Goal: Complete application form: Fill out and submit a form for a specific purpose

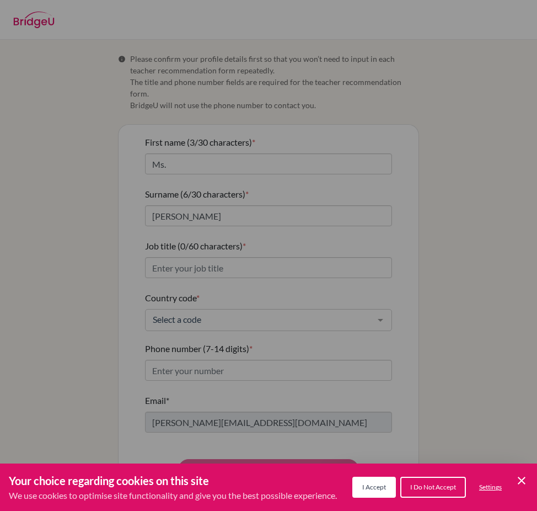
click at [521, 484] on icon "Cookie Control Close Icon" at bounding box center [521, 480] width 13 height 13
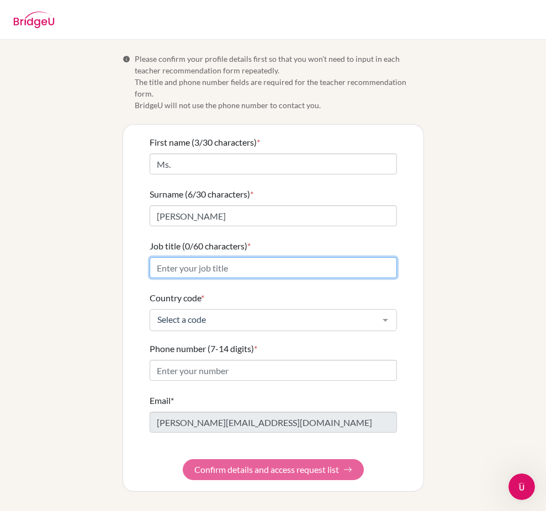
click at [233, 257] on input "Job title (0/60 characters) *" at bounding box center [272, 267] width 247 height 21
type input "Biology Teacher"
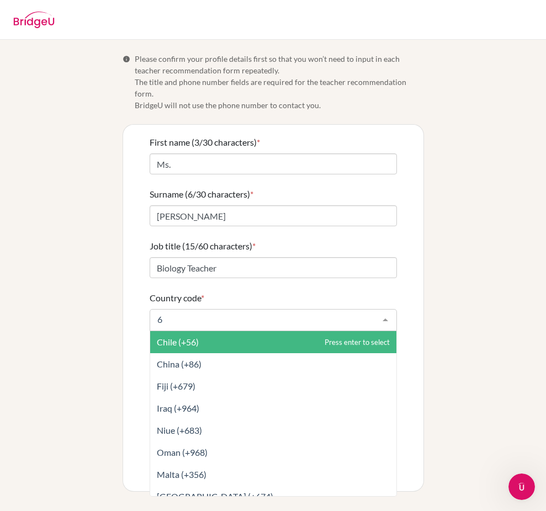
type input "66"
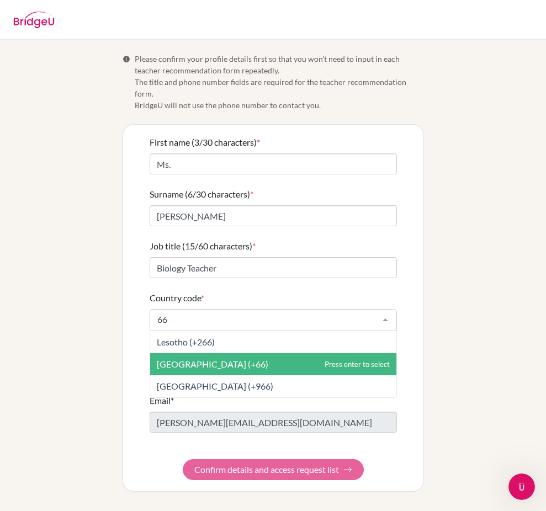
click at [270, 353] on span "[GEOGRAPHIC_DATA] (+66)" at bounding box center [273, 364] width 246 height 22
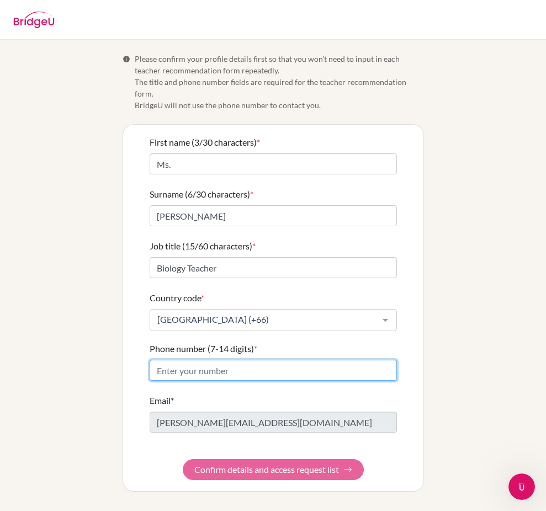
click at [231, 360] on input "Phone number (7-14 digits) *" at bounding box center [272, 370] width 247 height 21
paste input "[PHONE_NUMBER]"
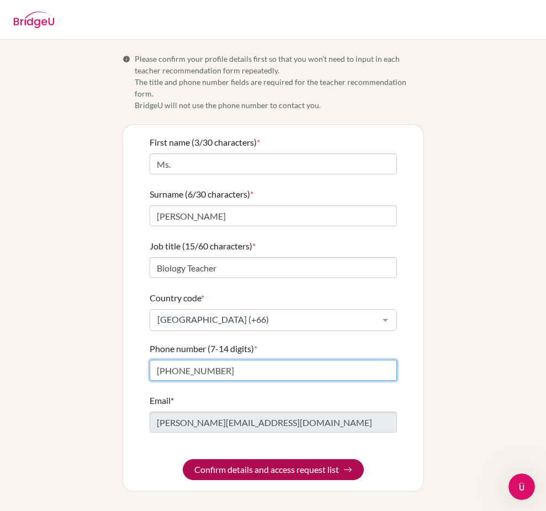
type input "[PHONE_NUMBER]"
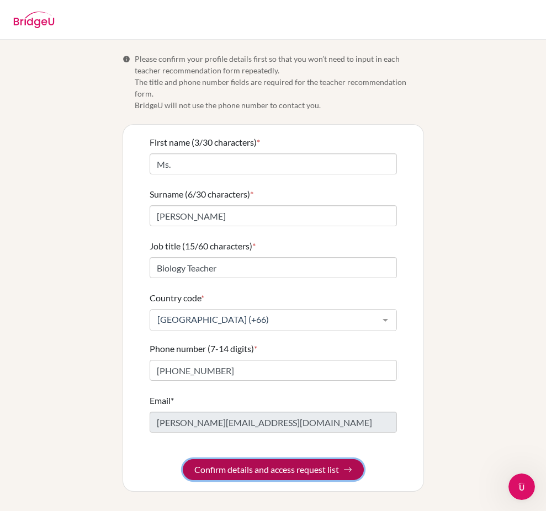
click at [222, 459] on button "Confirm details and access request list" at bounding box center [273, 469] width 181 height 21
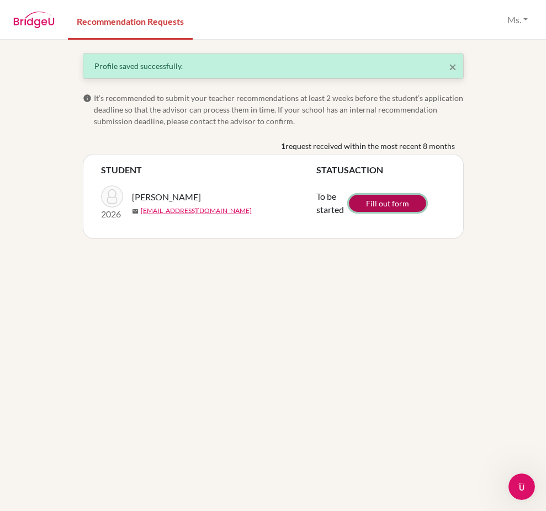
click at [405, 204] on link "Fill out form" at bounding box center [387, 203] width 77 height 17
drag, startPoint x: 174, startPoint y: 196, endPoint x: 223, endPoint y: 197, distance: 49.1
click at [223, 197] on div "[PERSON_NAME]" at bounding box center [228, 196] width 193 height 13
drag, startPoint x: 223, startPoint y: 197, endPoint x: 200, endPoint y: 195, distance: 22.7
copy span "Ravikarn"
